Goal: Task Accomplishment & Management: Use online tool/utility

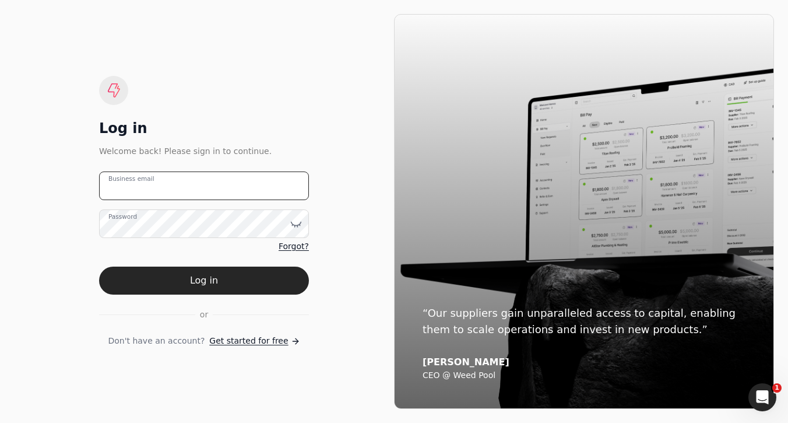
click at [222, 188] on email "Business email" at bounding box center [204, 185] width 210 height 29
type email "[EMAIL_ADDRESS][DOMAIN_NAME]"
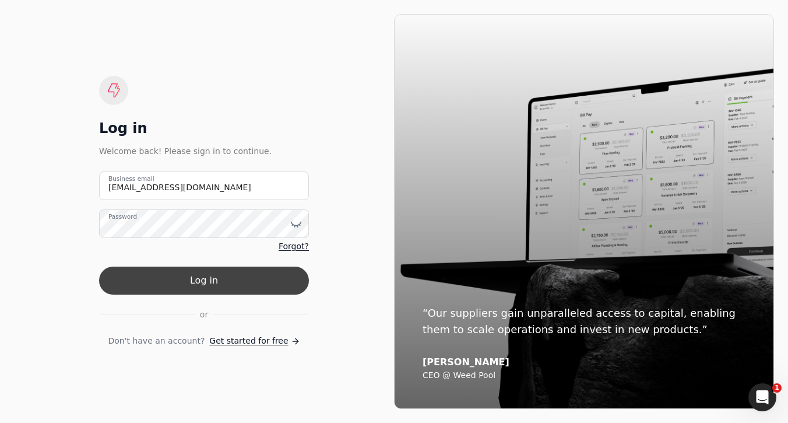
click at [268, 275] on button "Log in" at bounding box center [204, 280] width 210 height 28
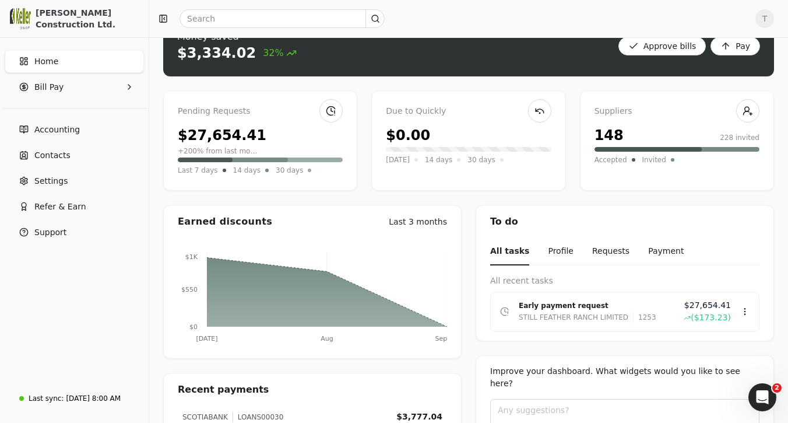
scroll to position [34, 0]
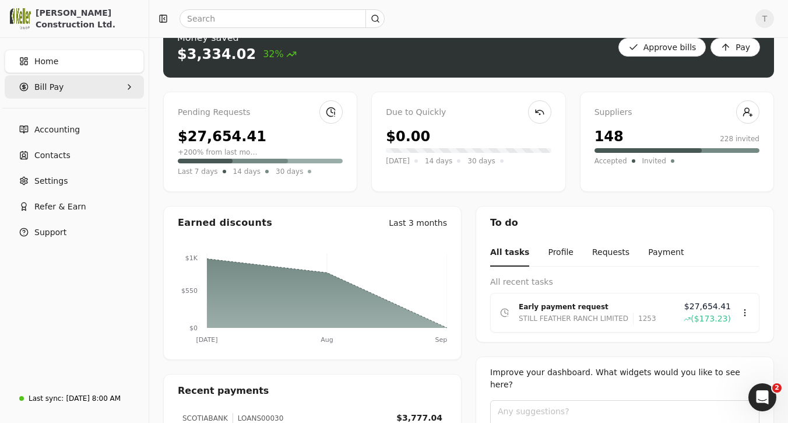
click at [81, 82] on Pay "Bill Pay" at bounding box center [74, 86] width 139 height 23
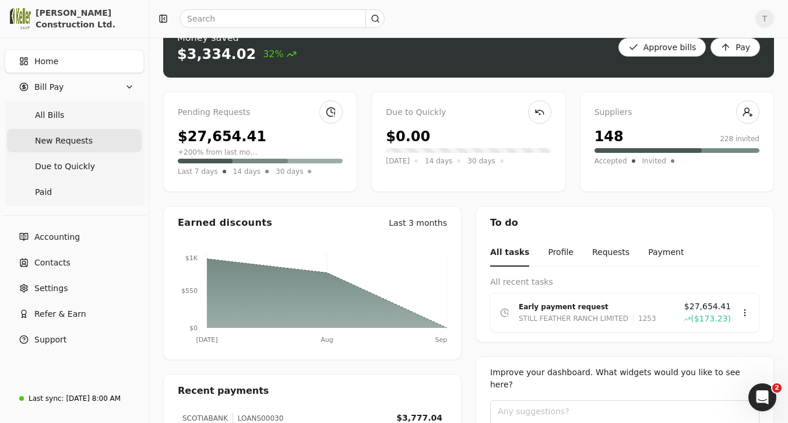
click at [74, 138] on span "New Requests" at bounding box center [64, 141] width 58 height 12
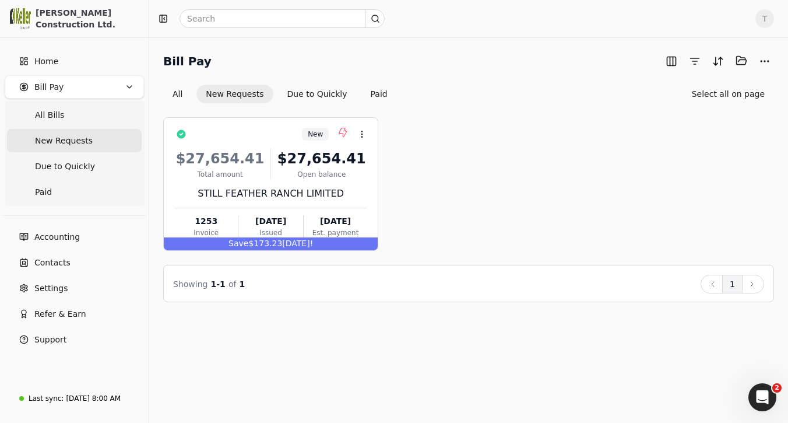
click at [96, 141] on Requests "New Requests" at bounding box center [74, 140] width 135 height 23
click at [762, 23] on span "T" at bounding box center [765, 18] width 19 height 19
click at [705, 83] on link "Sign Out" at bounding box center [709, 87] width 126 height 19
